Goal: Information Seeking & Learning: Find specific fact

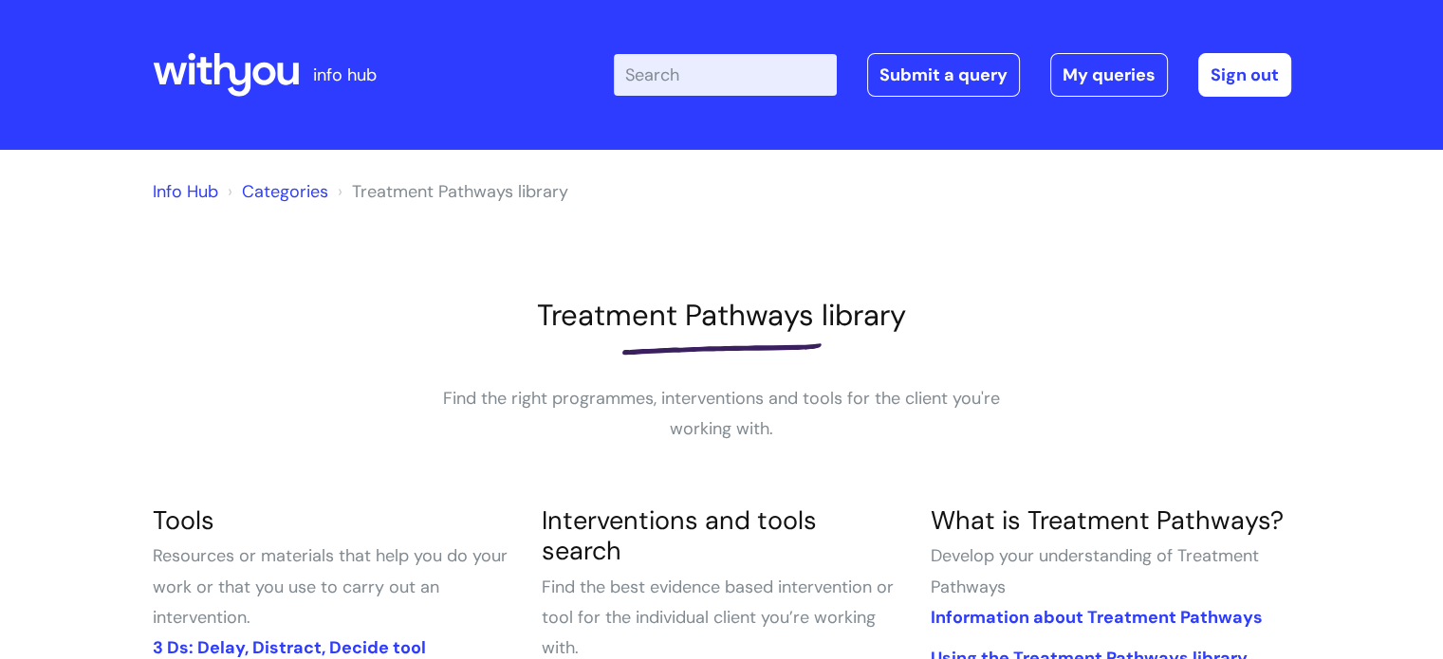
click at [767, 75] on input "Enter your search term here..." at bounding box center [725, 75] width 223 height 42
type input "e"
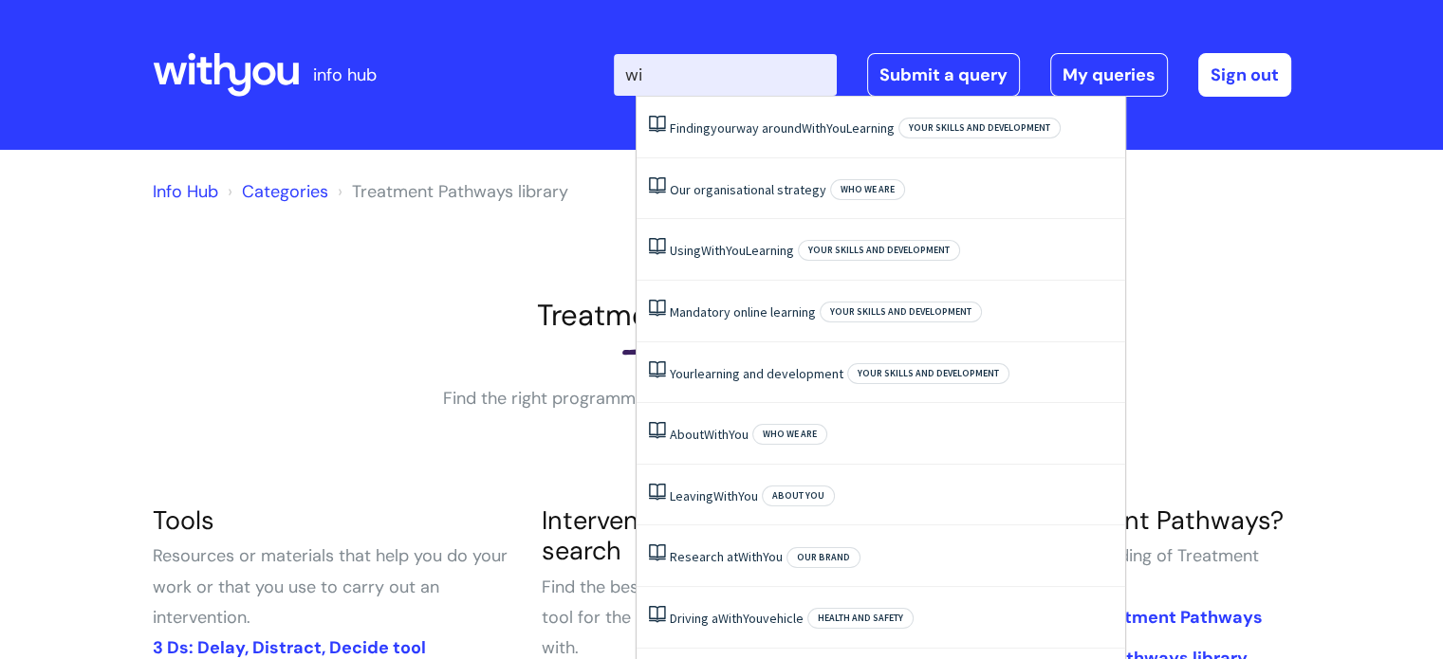
type input "w"
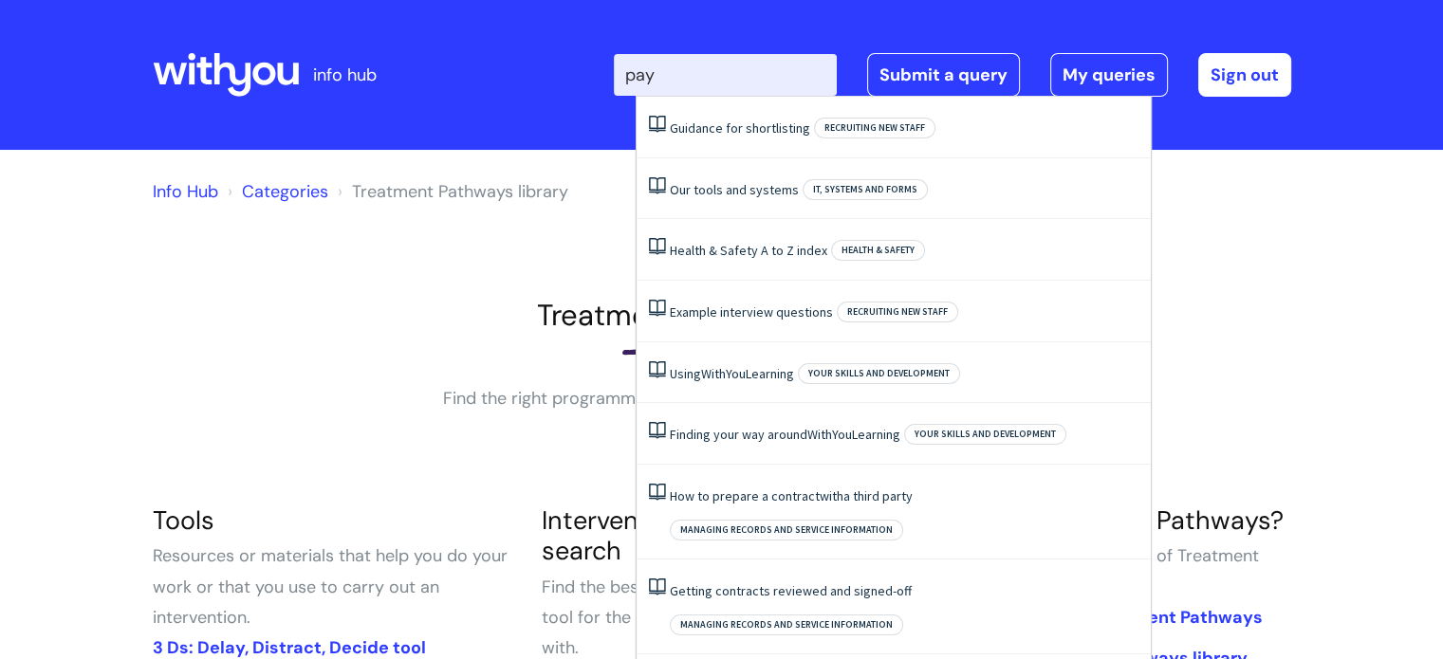
type input "pay"
click button "Search" at bounding box center [0, 0] width 0 height 0
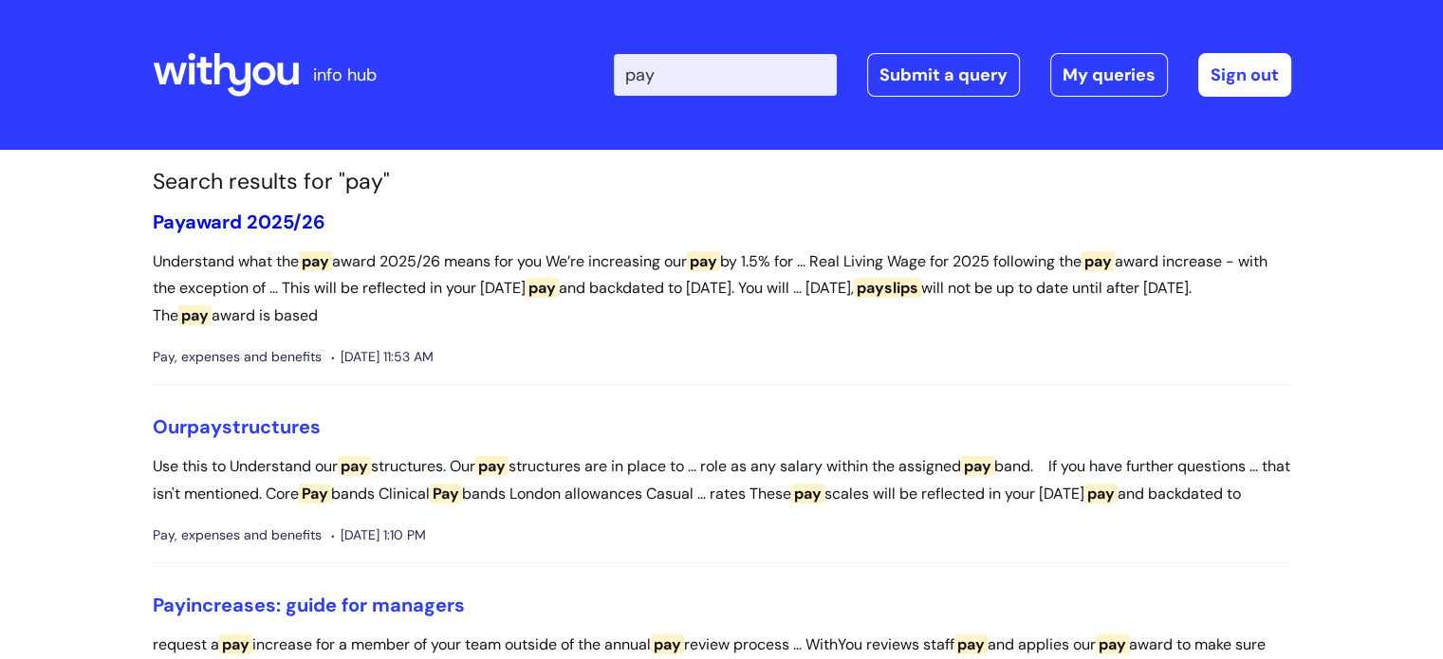
click at [243, 215] on link "Pay award 2025/26" at bounding box center [239, 222] width 173 height 25
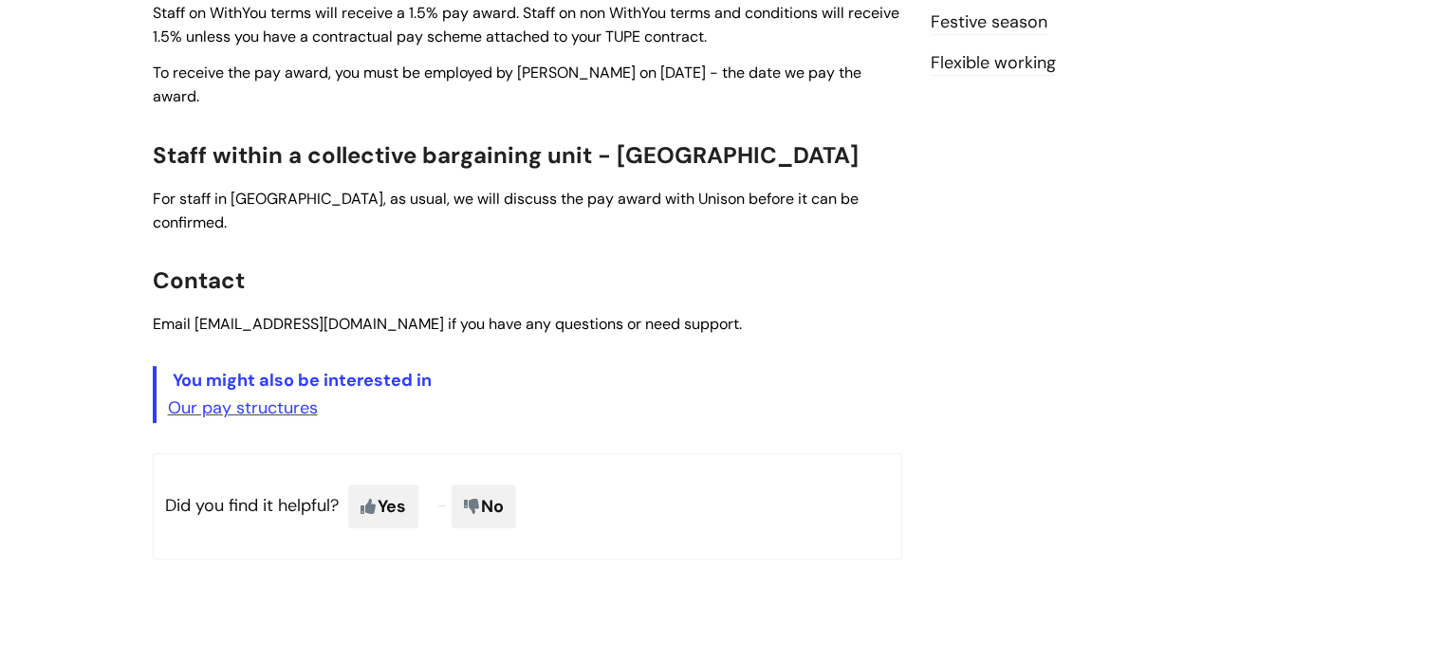
scroll to position [814, 0]
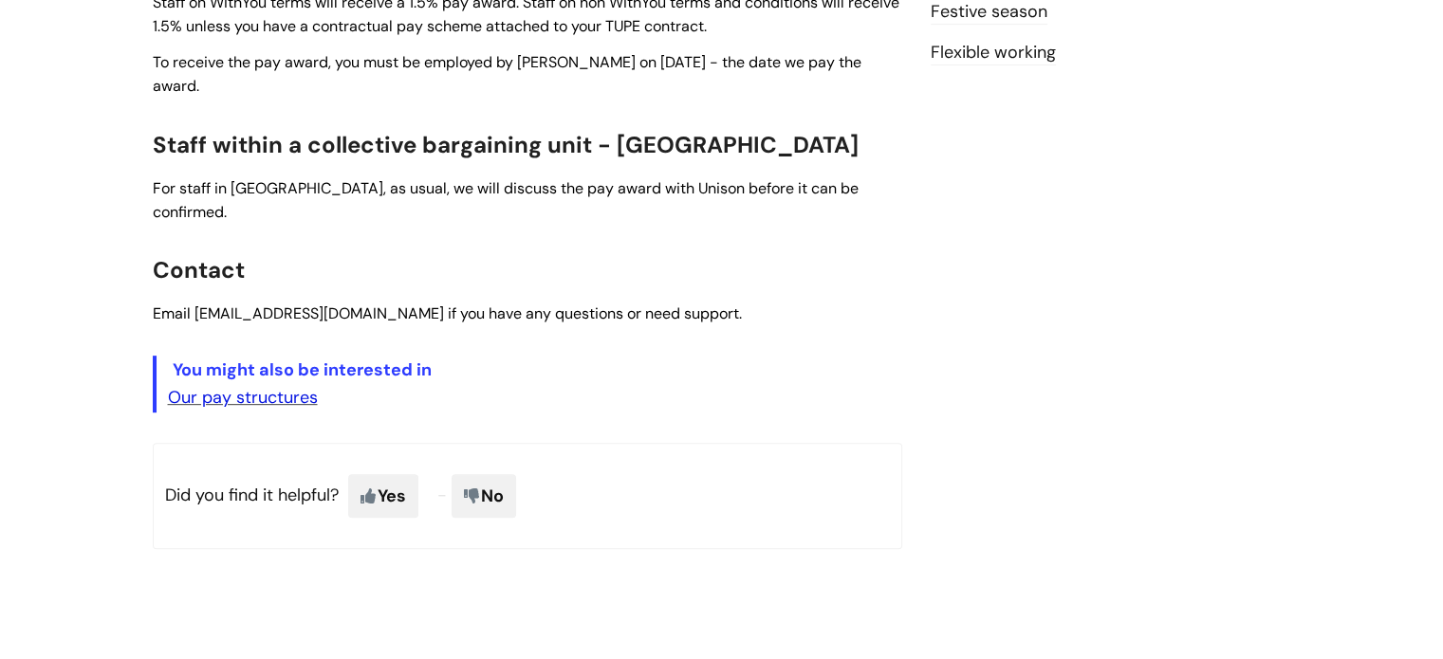
click at [229, 386] on link "Our pay structures" at bounding box center [243, 397] width 150 height 23
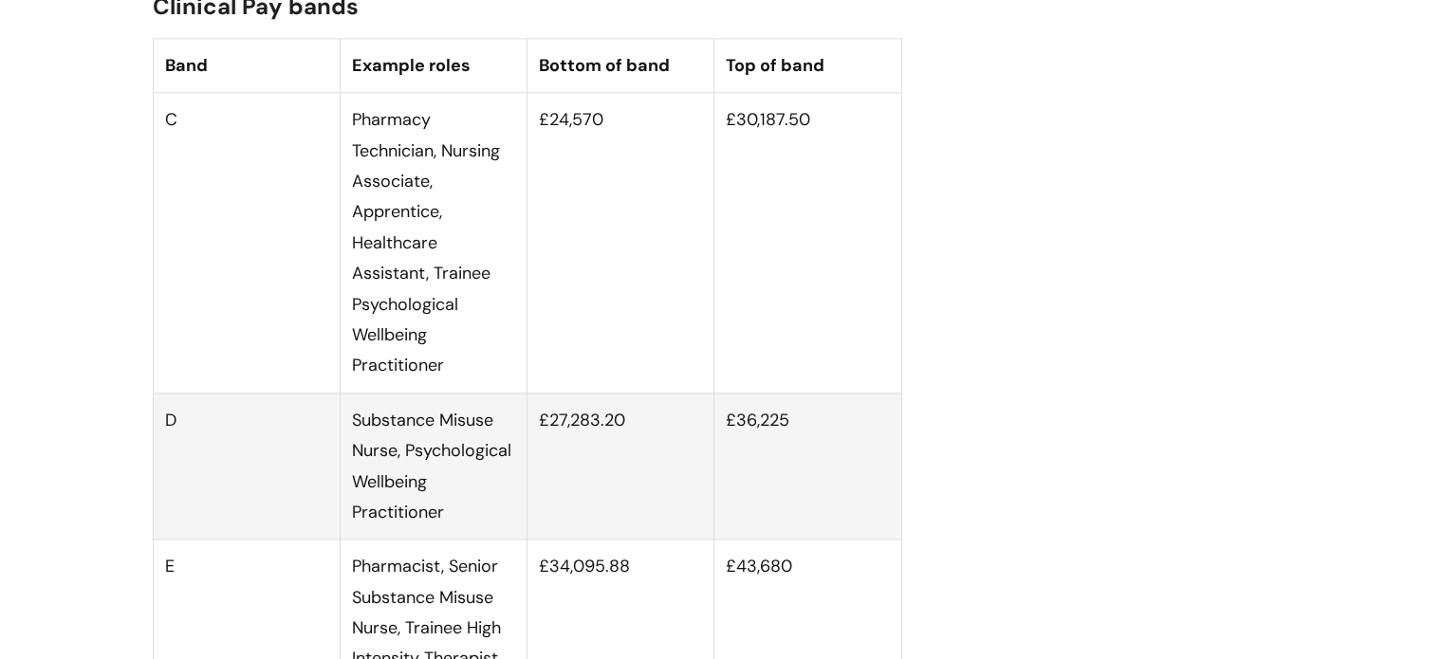
scroll to position [2323, 0]
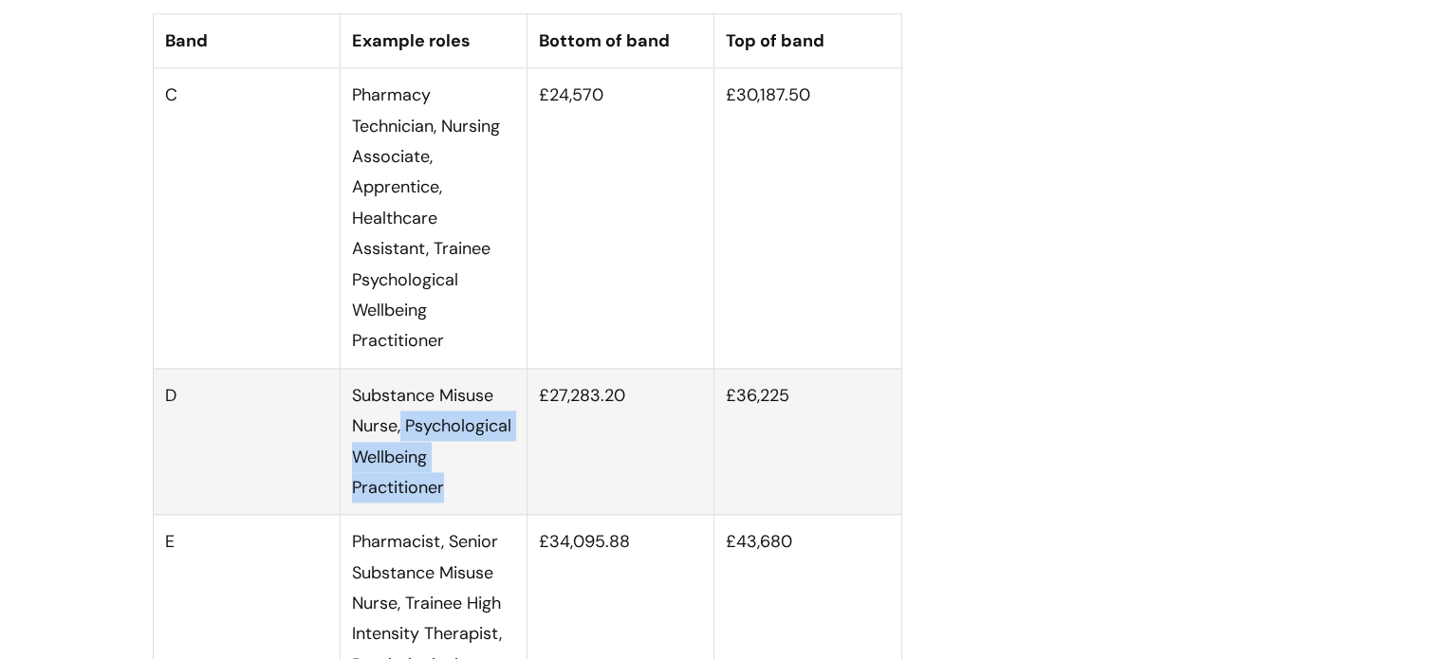
drag, startPoint x: 401, startPoint y: 442, endPoint x: 459, endPoint y: 515, distance: 93.2
click at [459, 515] on td "Substance Misuse Nurse, Psychological Wellbeing Practitioner" at bounding box center [433, 441] width 187 height 147
click at [585, 428] on td "£27,283.20" at bounding box center [621, 441] width 187 height 147
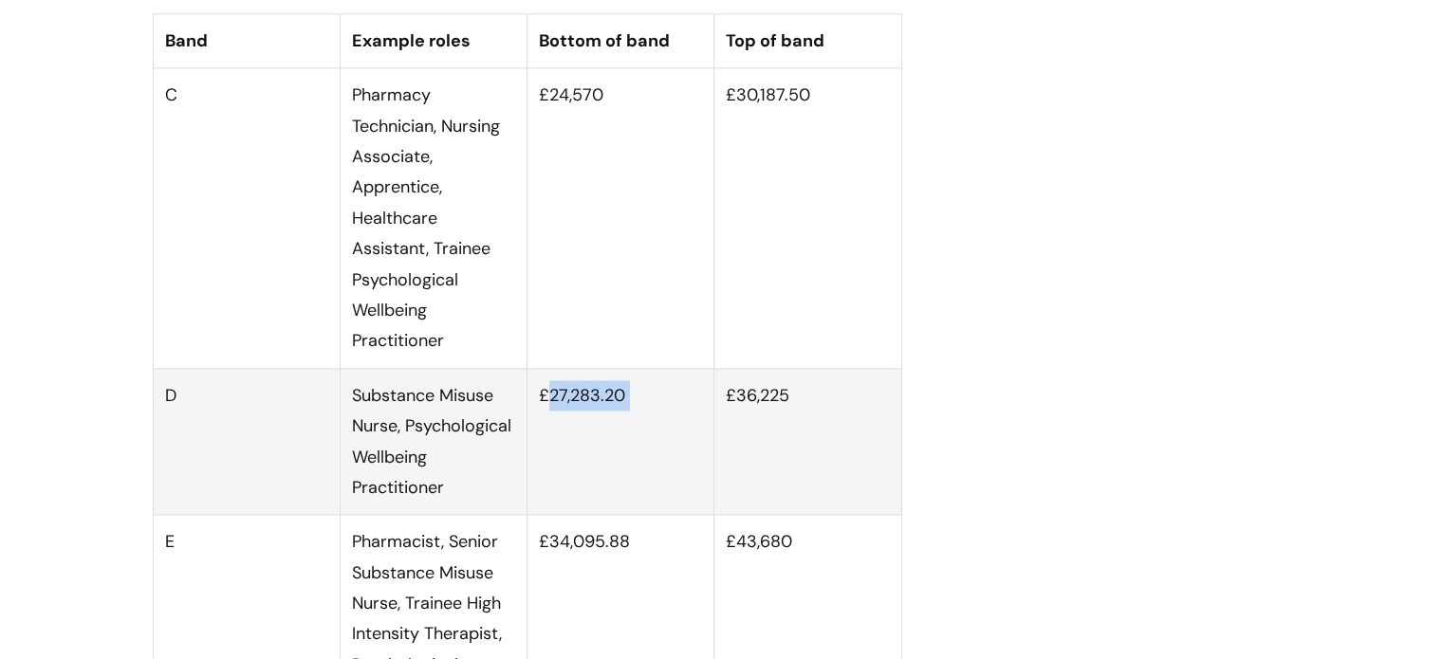
drag, startPoint x: 551, startPoint y: 413, endPoint x: 725, endPoint y: 417, distance: 173.7
click at [725, 417] on tr "D Substance Misuse Nurse, Psychological Wellbeing Practitioner £27,283.20 £36,2…" at bounding box center [527, 441] width 749 height 147
click at [676, 424] on td "£27,283.20" at bounding box center [621, 441] width 187 height 147
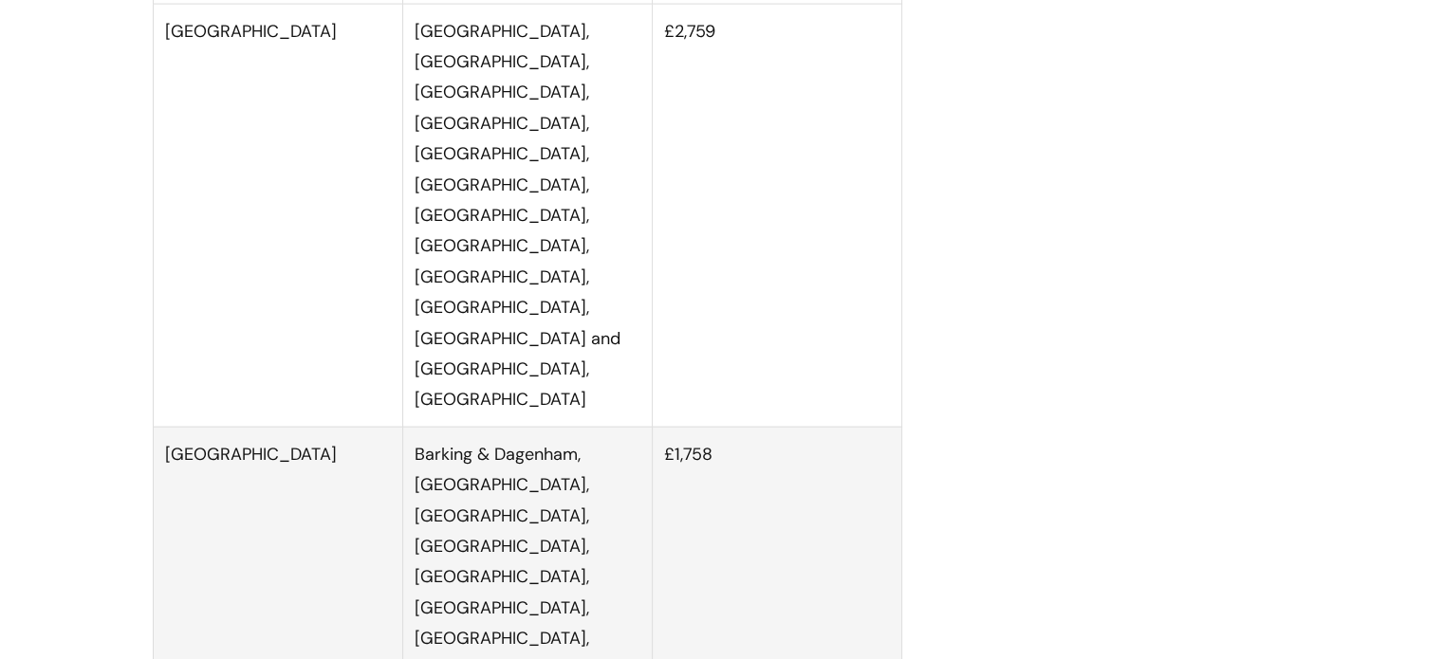
scroll to position [4129, 0]
